Goal: Transaction & Acquisition: Purchase product/service

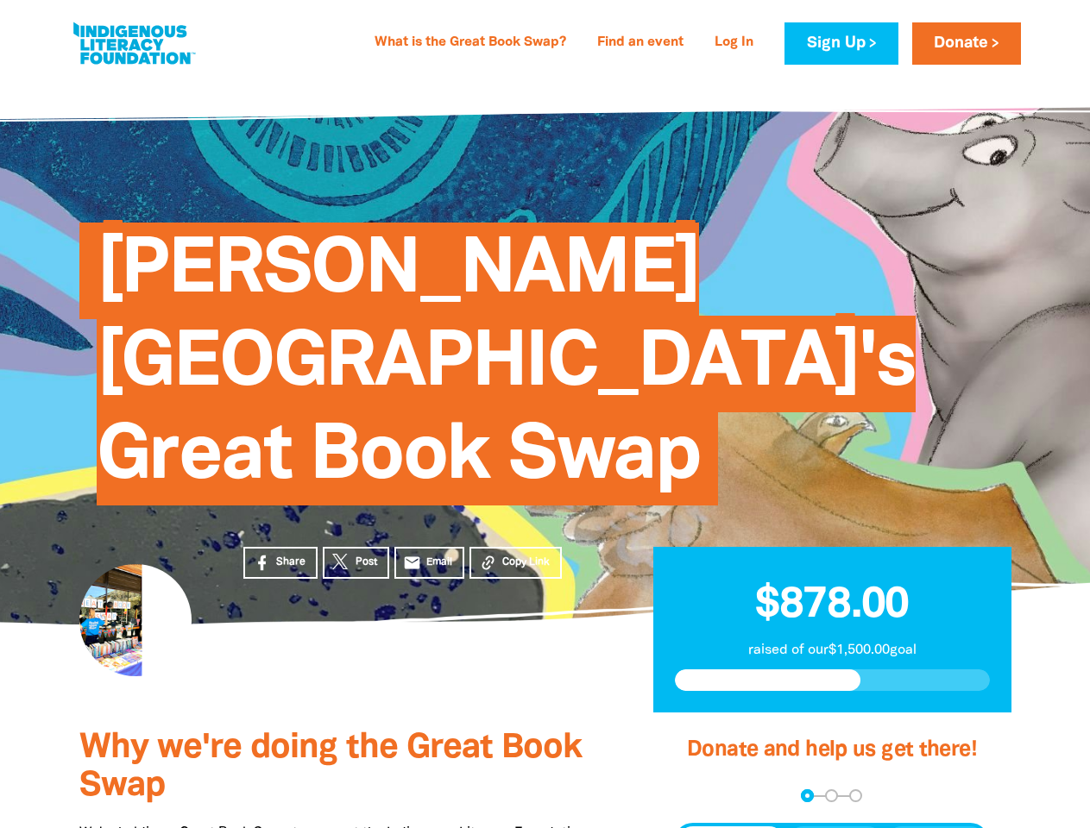
click at [544, 414] on span "[PERSON_NAME][GEOGRAPHIC_DATA]'s Great Book Swap" at bounding box center [506, 371] width 819 height 270
click at [515, 555] on span "Copy Link" at bounding box center [525, 563] width 47 height 16
click at [697, 789] on div "arrow_back Back Step 1 Step 2 Step 3" at bounding box center [831, 795] width 315 height 13
click at [807, 794] on div "Navigate to step 1 of 3 to enter your donation amount" at bounding box center [807, 796] width 4 height 4
click at [731, 827] on span "One-time" at bounding box center [731, 842] width 60 height 21
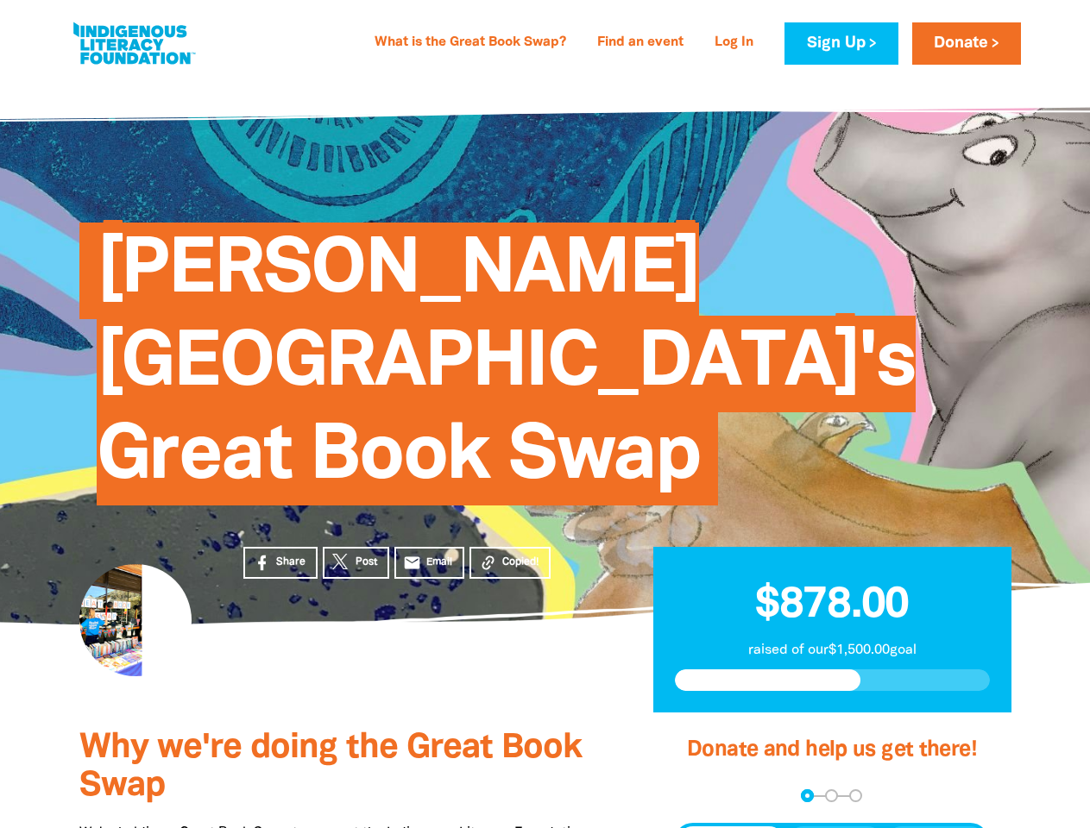
click at [835, 827] on span "Weekly" at bounding box center [835, 842] width 48 height 21
click at [935, 827] on span "Monthly" at bounding box center [935, 842] width 53 height 21
